Goal: Task Accomplishment & Management: Complete application form

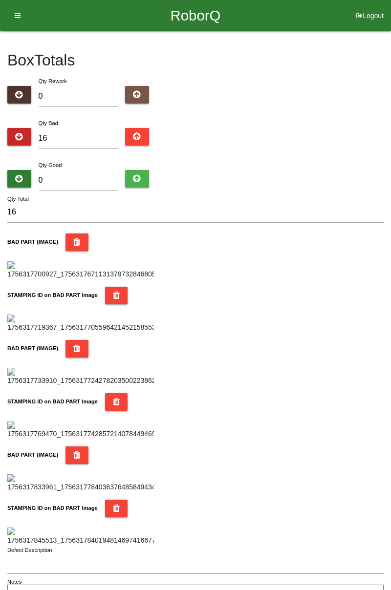
type input "7"
type input "23"
type input "72"
type input "88"
type input "7"
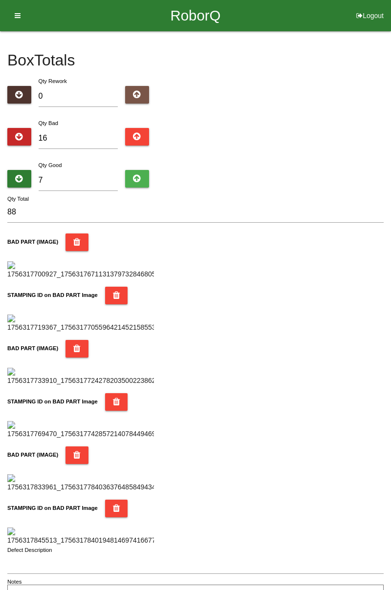
type input "23"
type input "76"
type input "92"
type input "768"
type input "784"
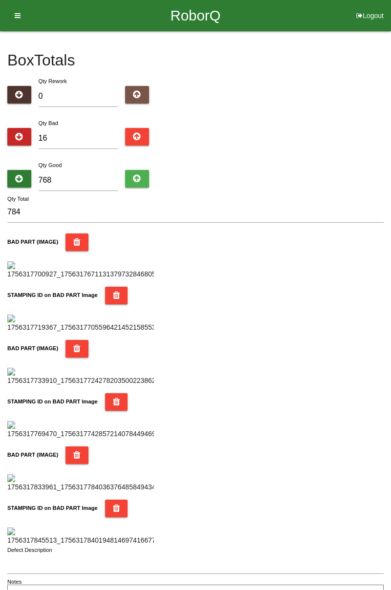
type input "76"
type input "92"
type input "7"
type input "23"
type input "0"
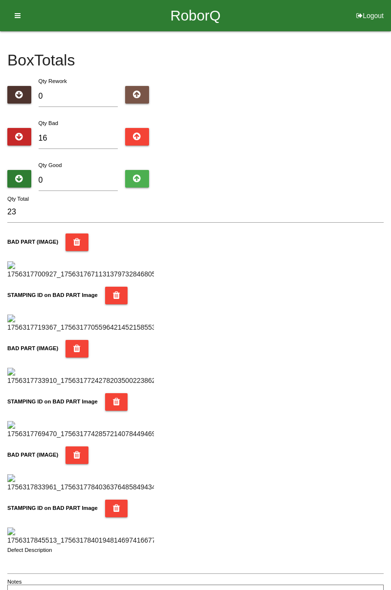
type input "16"
type input "6"
type input "22"
type input "68"
type input "84"
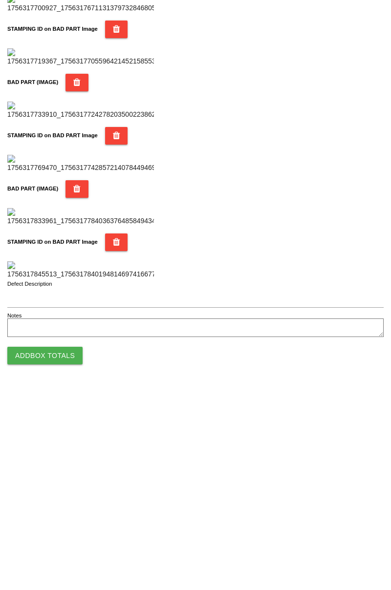
type input "68"
click at [62, 558] on button "Add Box Totals" at bounding box center [44, 557] width 75 height 18
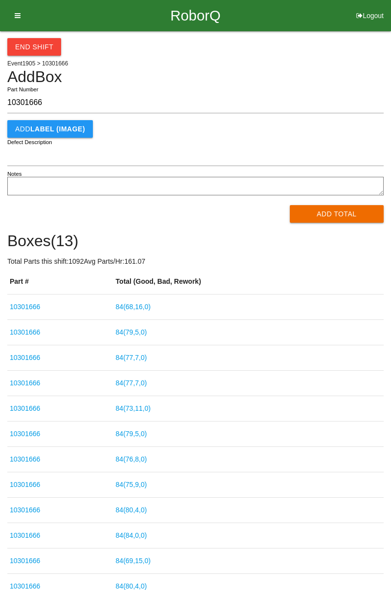
type input "10301666"
click at [335, 222] on button "Add Total" at bounding box center [337, 214] width 94 height 18
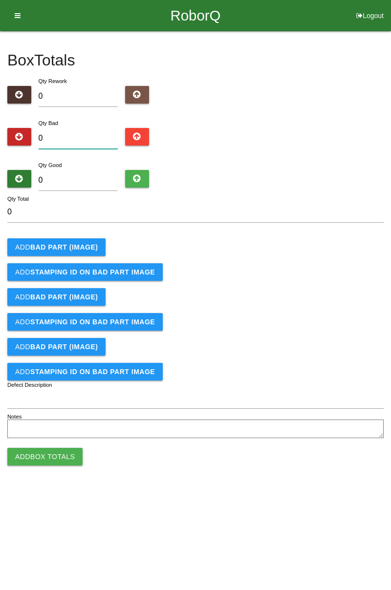
click at [99, 139] on input "0" at bounding box center [79, 138] width 80 height 21
type input "4"
click at [89, 183] on input "0" at bounding box center [79, 180] width 80 height 21
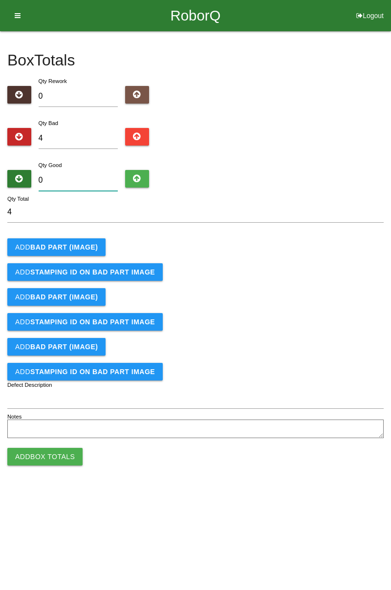
type input "8"
type input "12"
type input "80"
type input "84"
type input "80"
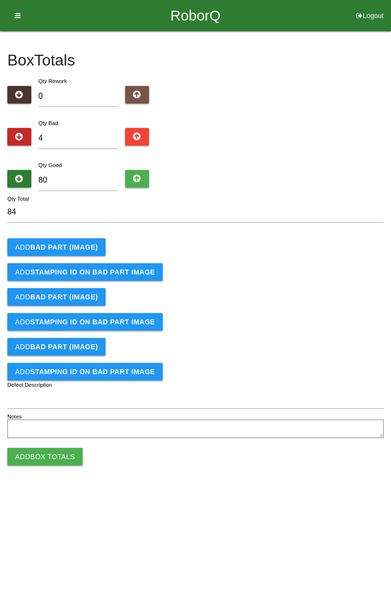
click at [81, 247] on b "BAD PART (IMAGE)" at bounding box center [63, 247] width 67 height 8
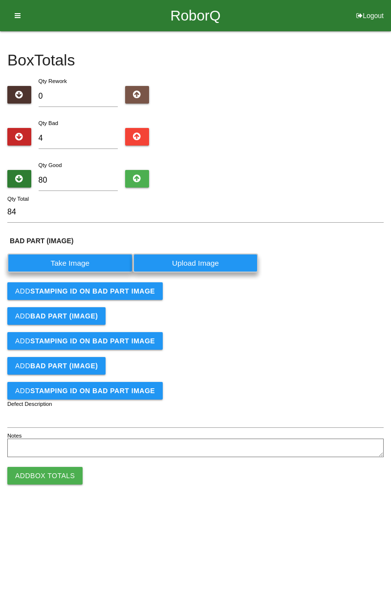
click at [80, 265] on label "Take Image" at bounding box center [70, 263] width 126 height 19
click at [0, 0] on \(IMAGE\) "Take Image" at bounding box center [0, 0] width 0 height 0
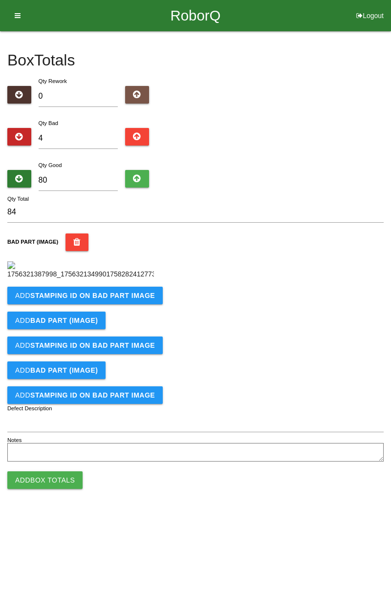
click at [137, 299] on b "STAMPING ID on BAD PART Image" at bounding box center [92, 296] width 125 height 8
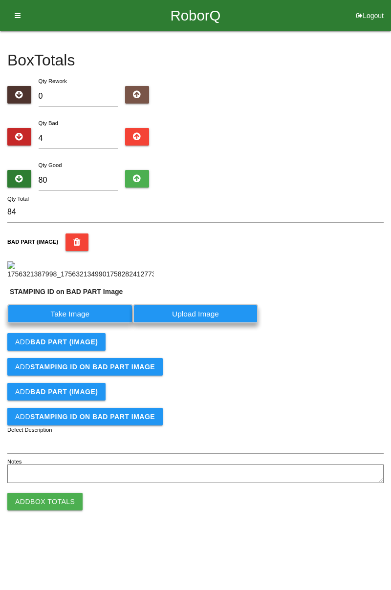
click at [86, 323] on label "Take Image" at bounding box center [70, 313] width 126 height 19
click at [0, 0] on PART "Take Image" at bounding box center [0, 0] width 0 height 0
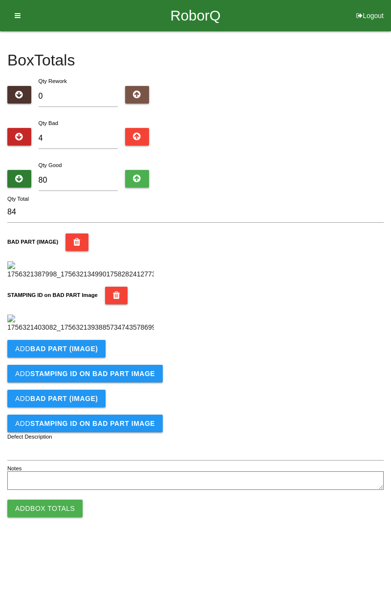
scroll to position [215, 0]
click at [95, 358] on button "Add BAD PART (IMAGE)" at bounding box center [56, 349] width 98 height 18
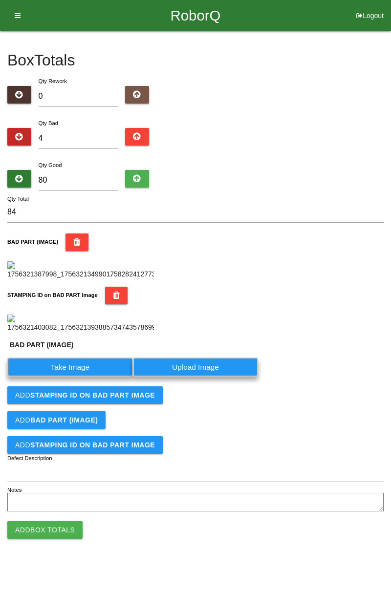
click at [85, 377] on label "Take Image" at bounding box center [70, 367] width 126 height 19
click at [0, 0] on \(IMAGE\) "Take Image" at bounding box center [0, 0] width 0 height 0
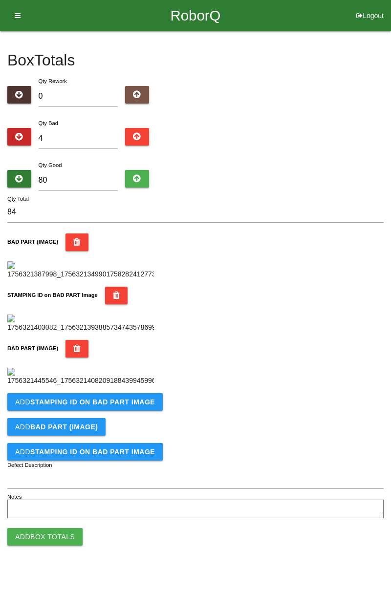
scroll to position [375, 0]
click at [146, 406] on b "STAMPING ID on BAD PART Image" at bounding box center [92, 402] width 125 height 8
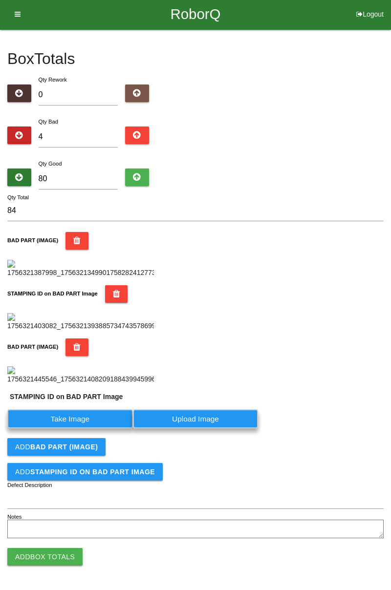
click at [103, 428] on label "Take Image" at bounding box center [70, 418] width 126 height 19
click at [0, 0] on PART "Take Image" at bounding box center [0, 0] width 0 height 0
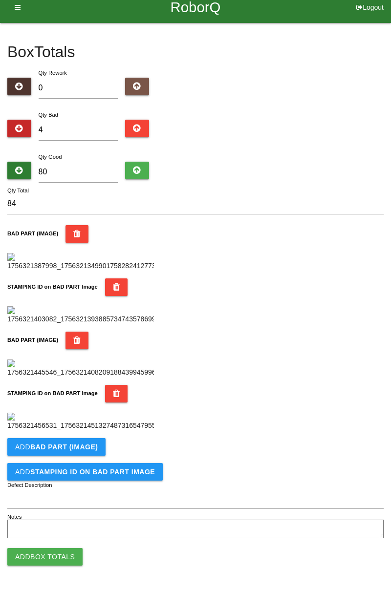
scroll to position [535, 0]
click at [92, 450] on b "BAD PART (IMAGE)" at bounding box center [63, 447] width 67 height 8
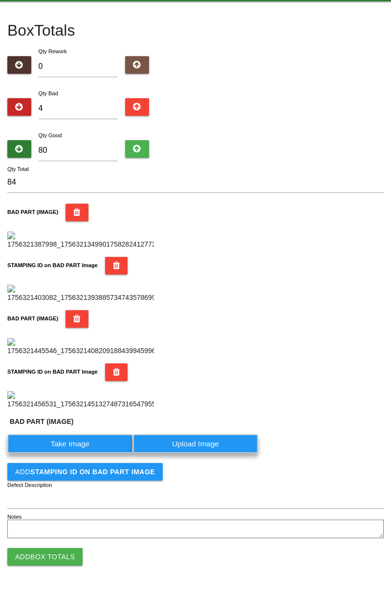
click at [89, 453] on label "Take Image" at bounding box center [70, 443] width 126 height 19
click at [0, 0] on \(IMAGE\) "Take Image" at bounding box center [0, 0] width 0 height 0
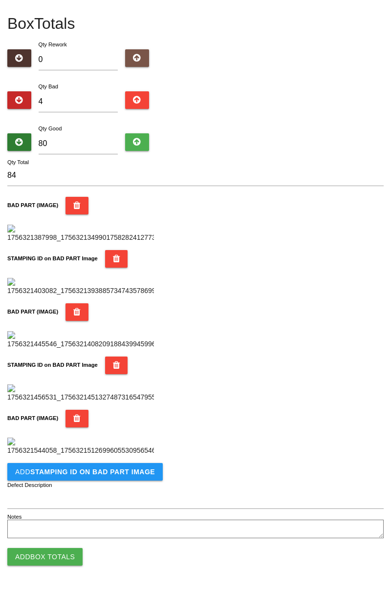
click at [139, 456] on img at bounding box center [80, 447] width 147 height 18
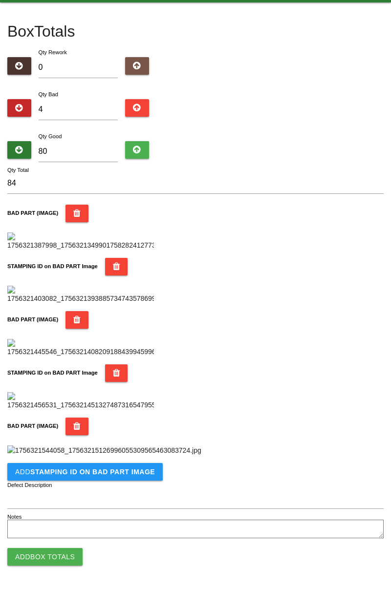
click at [201, 445] on img at bounding box center [104, 450] width 194 height 10
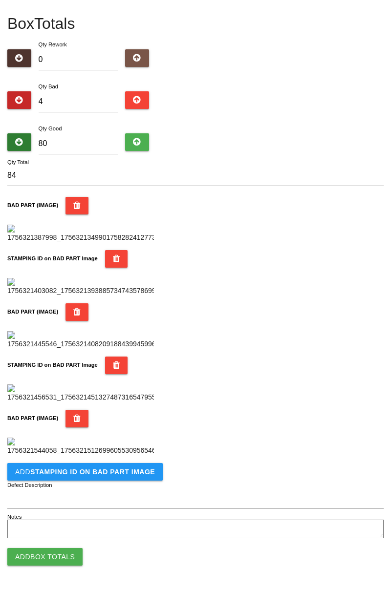
click at [130, 475] on b "STAMPING ID on BAD PART Image" at bounding box center [92, 472] width 125 height 8
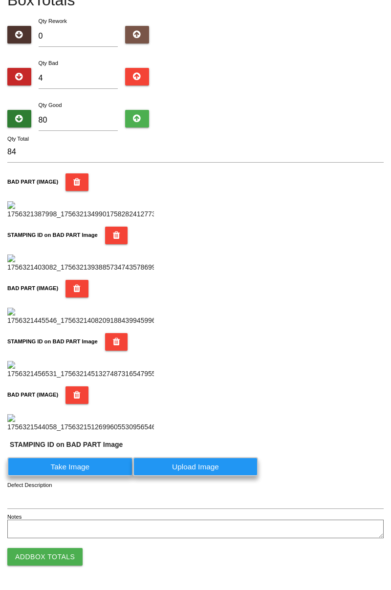
click at [93, 476] on label "Take Image" at bounding box center [70, 466] width 126 height 19
click at [0, 0] on PART "Take Image" at bounding box center [0, 0] width 0 height 0
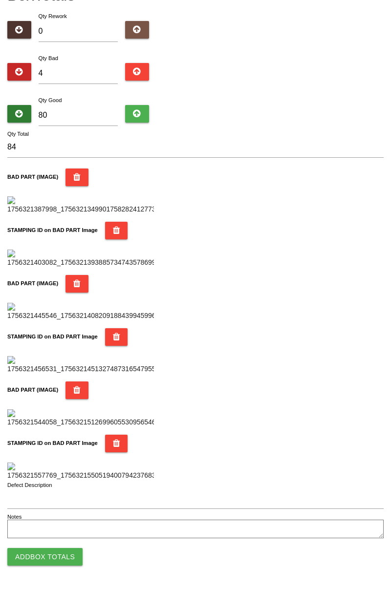
scroll to position [856, 0]
click at [62, 554] on button "Add Box Totals" at bounding box center [44, 557] width 75 height 18
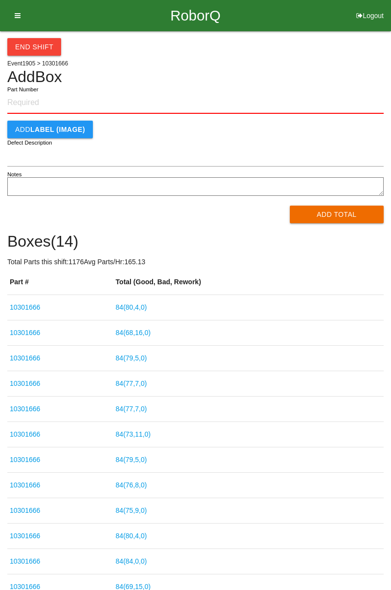
click at [41, 46] on button "End Shift" at bounding box center [34, 47] width 54 height 18
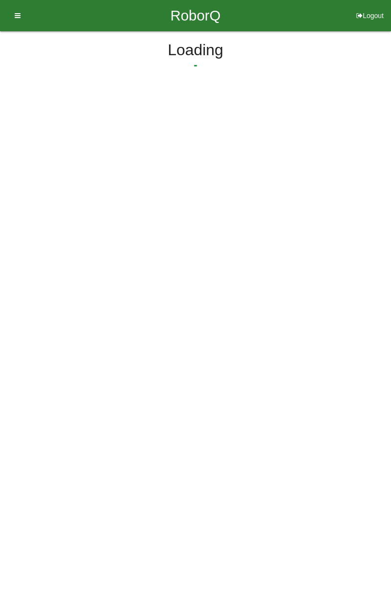
select select "3"
select select "30"
select select "2"
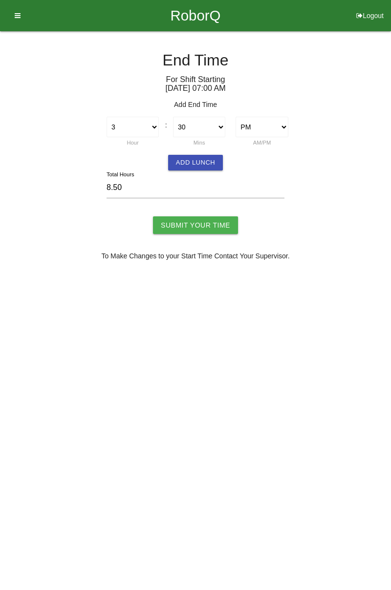
click at [202, 163] on button "Add Lunch" at bounding box center [195, 163] width 55 height 16
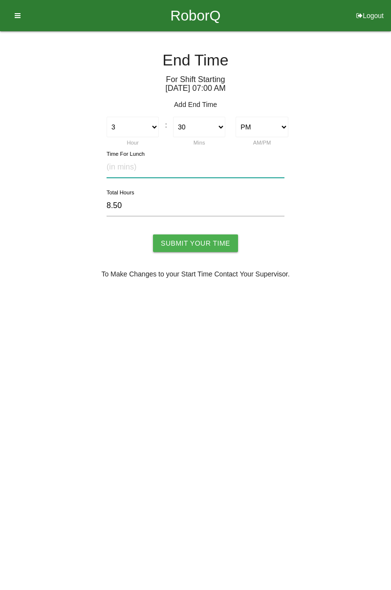
click at [180, 166] on input "text" at bounding box center [195, 167] width 178 height 21
type input "30"
type input "8.00"
click at [224, 243] on input "Submit Your Time" at bounding box center [195, 243] width 85 height 18
type input "Processing..."
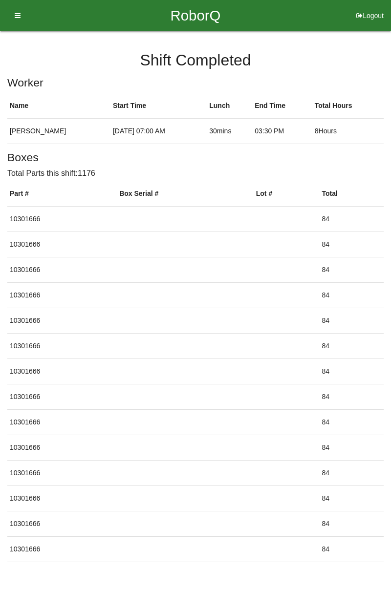
click at [364, 7] on button "Logout" at bounding box center [370, 3] width 42 height 7
select select "Worker"
